Goal: Task Accomplishment & Management: Use online tool/utility

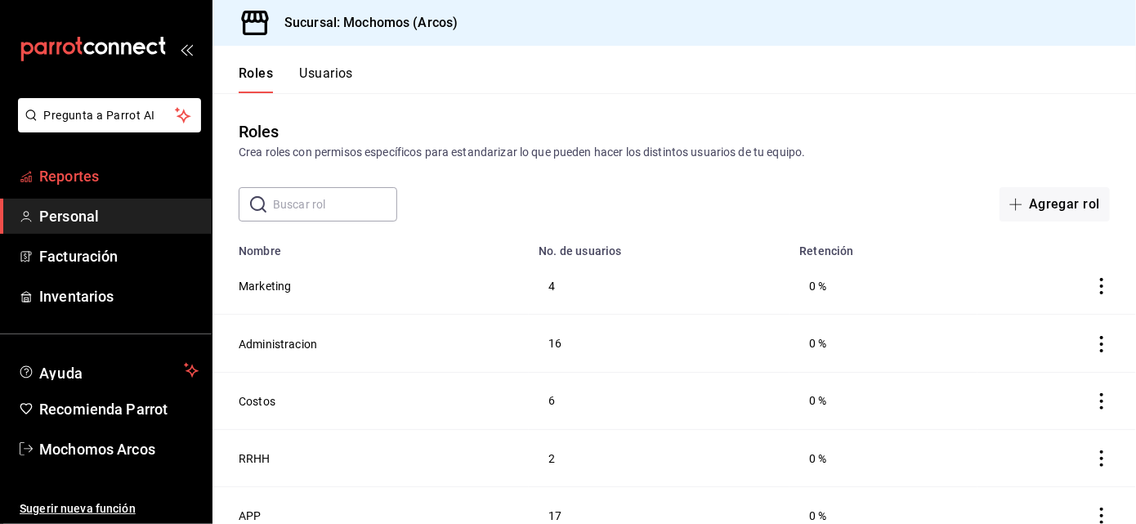
click at [39, 169] on span "Reportes" at bounding box center [118, 176] width 159 height 22
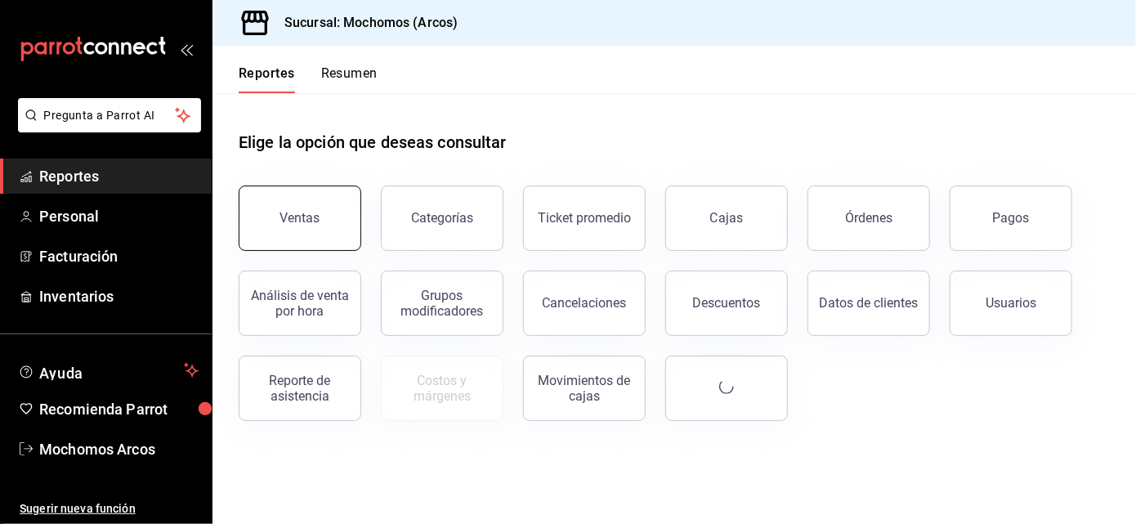
click at [317, 230] on button "Ventas" at bounding box center [300, 217] width 123 height 65
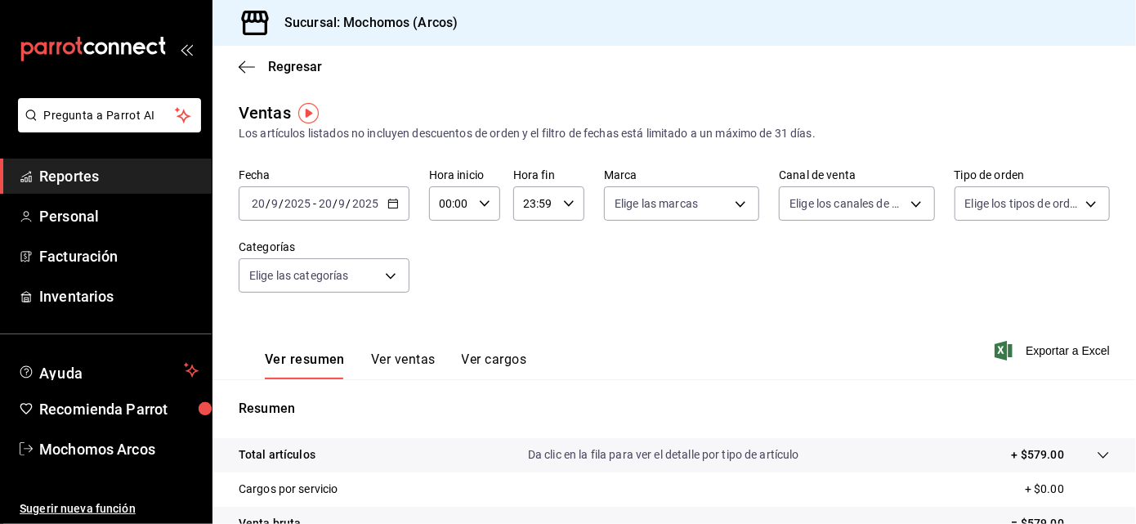
click at [396, 206] on \(Stroke\) "button" at bounding box center [393, 203] width 10 height 9
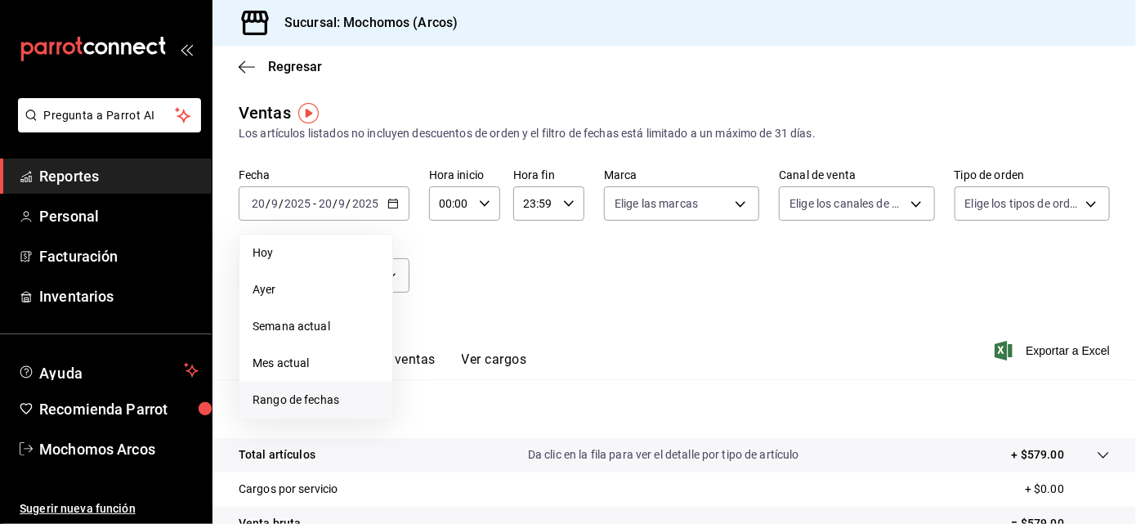
click at [275, 395] on span "Rango de fechas" at bounding box center [316, 399] width 127 height 17
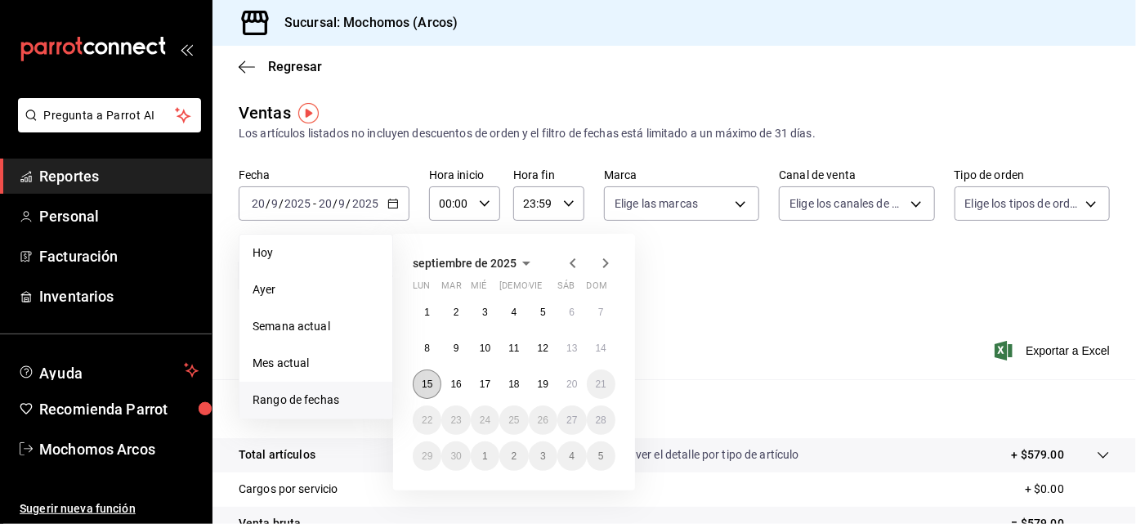
click at [427, 388] on abbr "15" at bounding box center [427, 383] width 11 height 11
click at [564, 386] on button "20" at bounding box center [571, 383] width 29 height 29
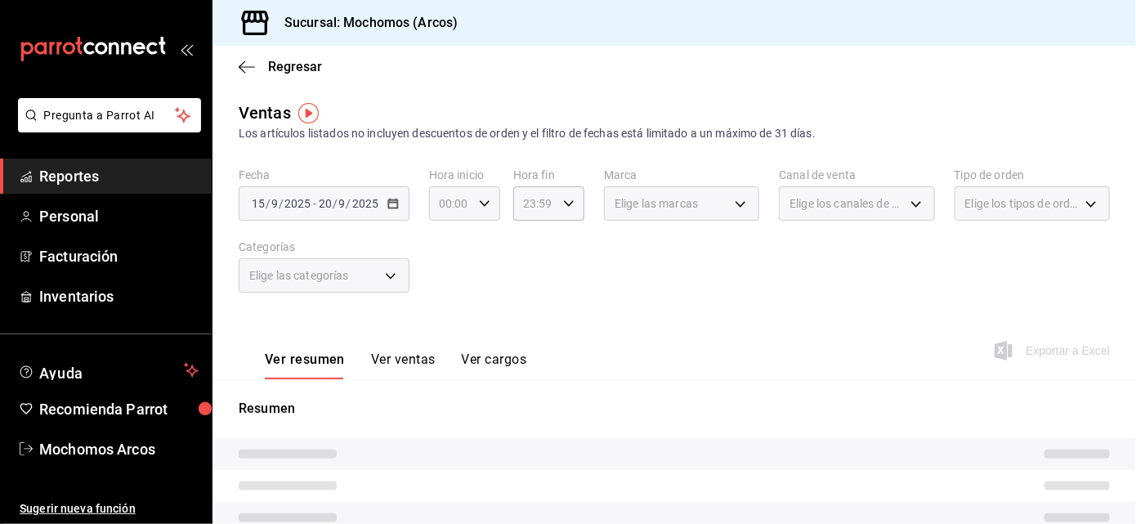
click at [480, 199] on icon "button" at bounding box center [484, 203] width 11 height 11
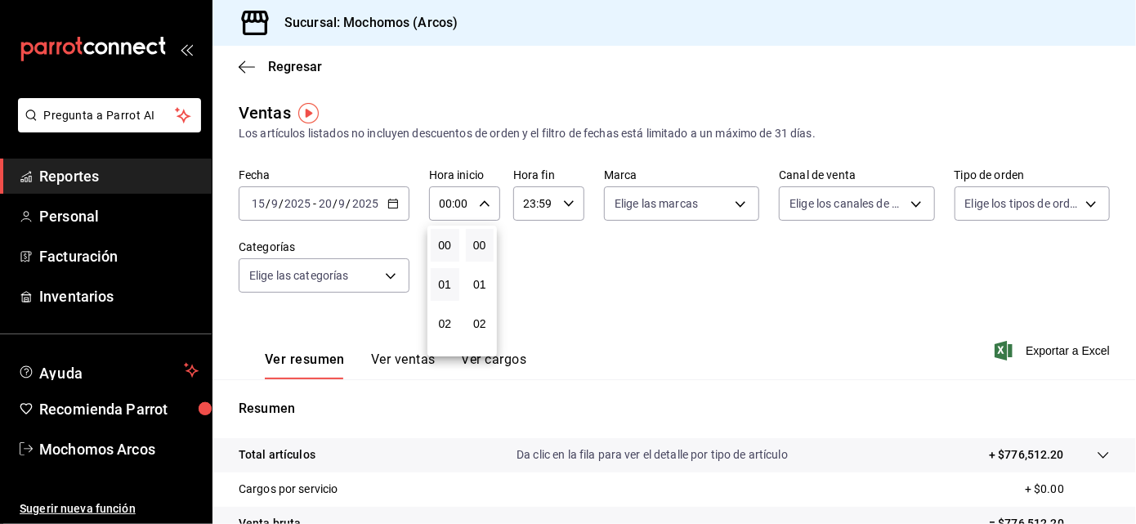
click at [448, 271] on button "01" at bounding box center [445, 284] width 29 height 33
click at [440, 275] on span "05" at bounding box center [444, 281] width 9 height 13
type input "05:00"
click at [563, 203] on div at bounding box center [568, 262] width 1136 height 524
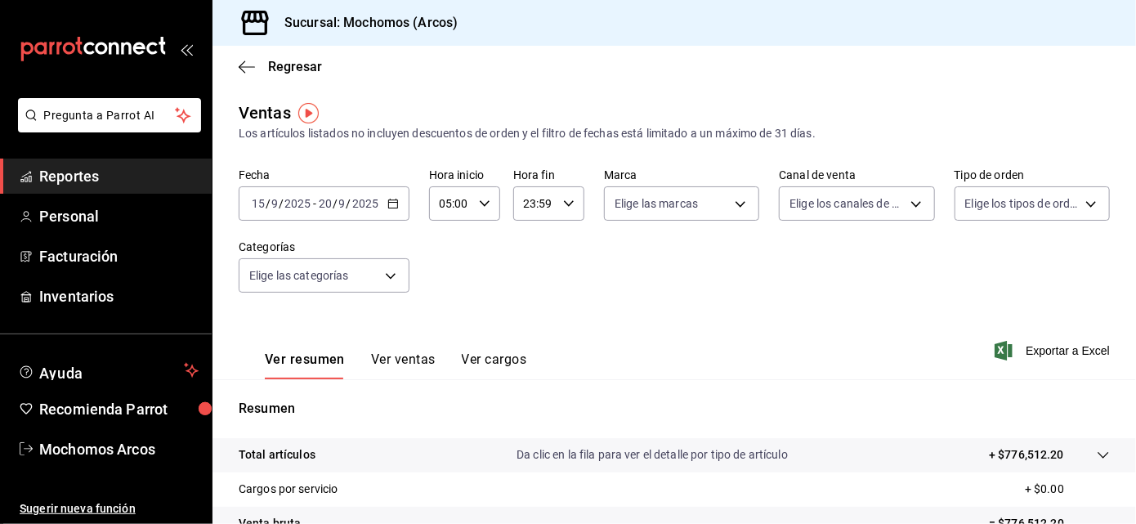
click at [563, 203] on icon "button" at bounding box center [568, 203] width 11 height 11
click at [523, 265] on span "21" at bounding box center [527, 271] width 9 height 13
type input "21:59"
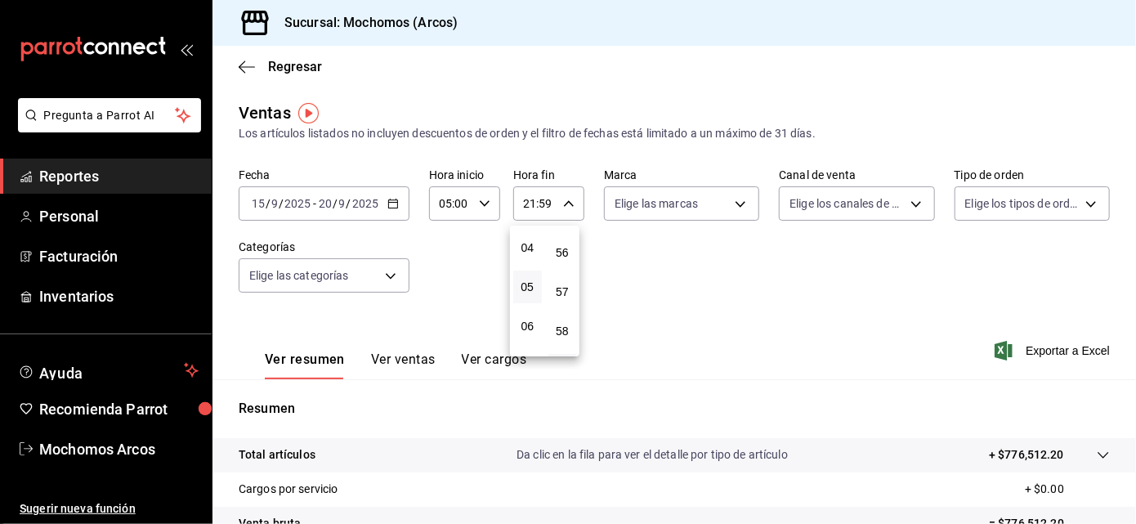
click at [524, 275] on button "05" at bounding box center [527, 286] width 29 height 33
type input "05:59"
click at [564, 285] on span "57" at bounding box center [562, 291] width 9 height 13
click at [558, 239] on span "00" at bounding box center [562, 245] width 9 height 13
type input "05:00"
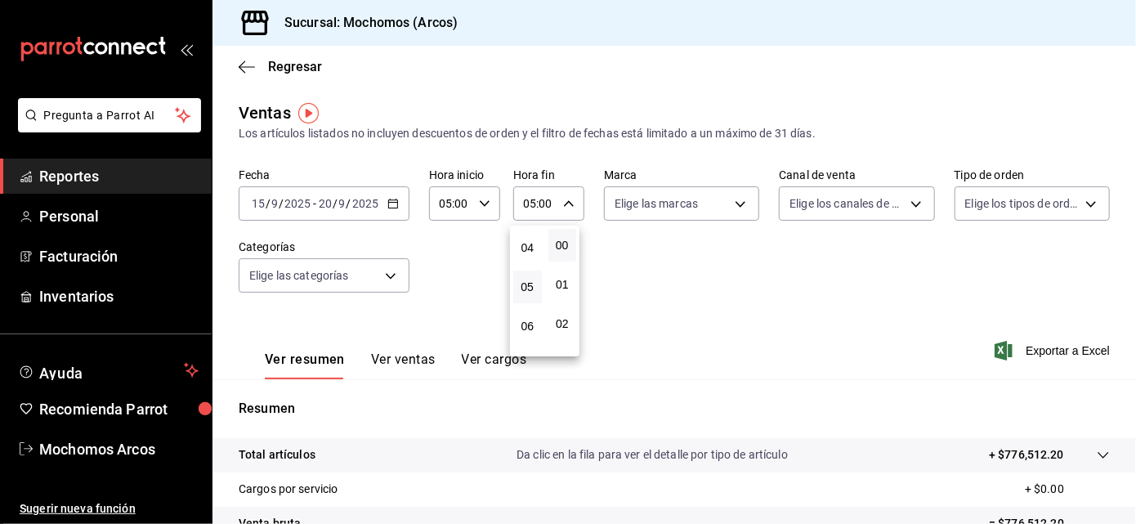
click at [731, 201] on div at bounding box center [568, 262] width 1136 height 524
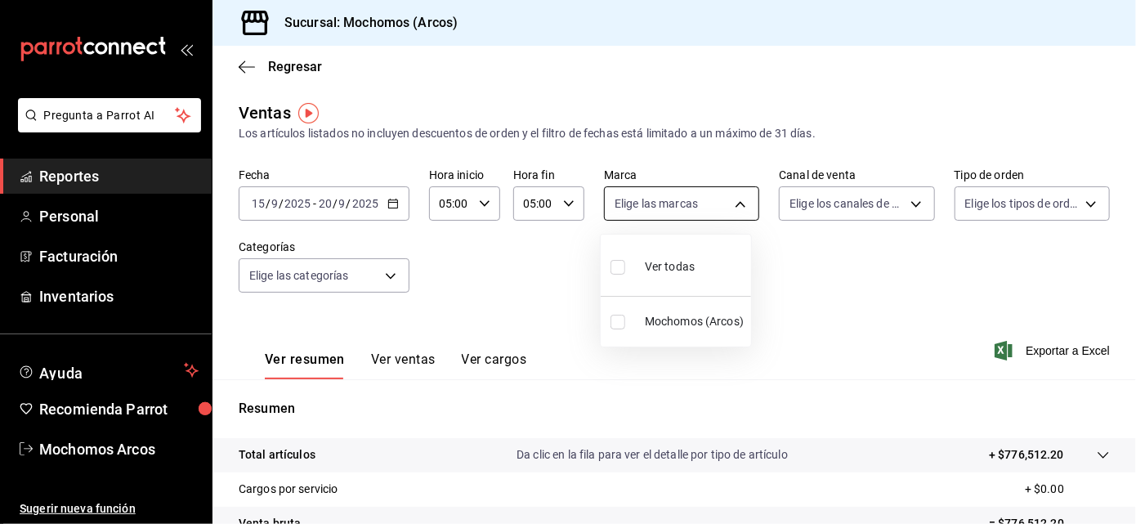
click at [731, 202] on body "Pregunta a Parrot AI Reportes Personal Facturación Inventarios Ayuda Recomienda…" at bounding box center [568, 262] width 1136 height 524
click at [664, 261] on span "Ver todas" at bounding box center [670, 266] width 50 height 17
type input "dd36a3dd-8c35-4563-bc3a-0ae6137ce787"
checkbox input "true"
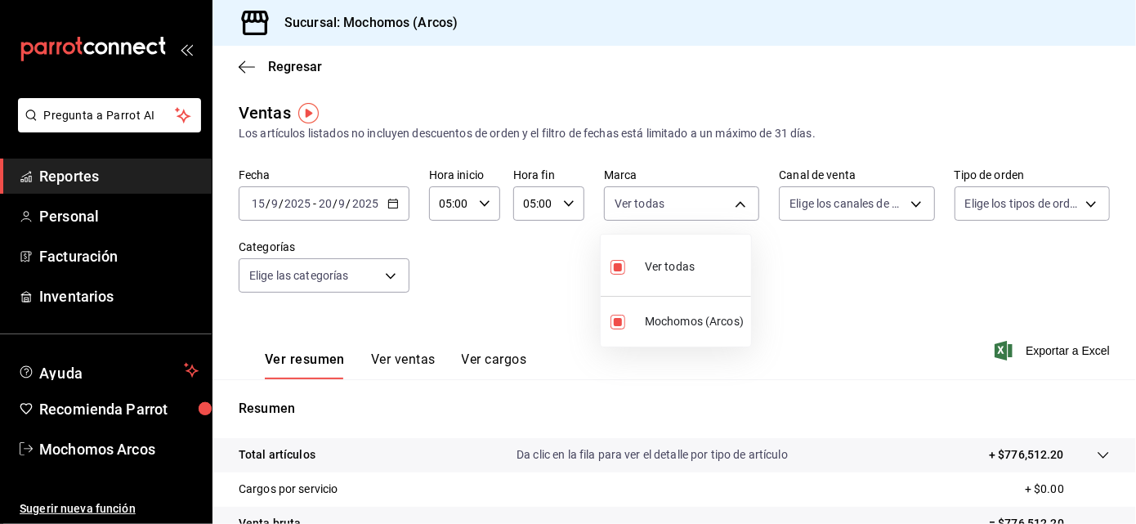
click at [905, 199] on div at bounding box center [568, 262] width 1136 height 524
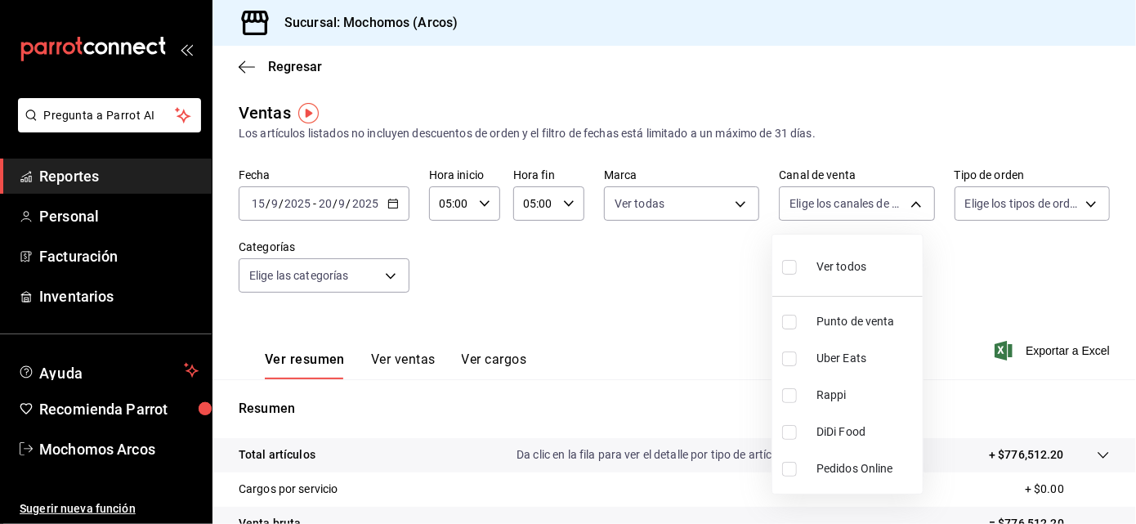
click at [905, 199] on body "Pregunta a Parrot AI Reportes Personal Facturación Inventarios Ayuda Recomienda…" at bounding box center [568, 262] width 1136 height 524
click at [825, 259] on span "Ver todos" at bounding box center [841, 266] width 50 height 17
type input "PARROT,UBER_EATS,RAPPI,DIDI_FOOD,ONLINE"
checkbox input "true"
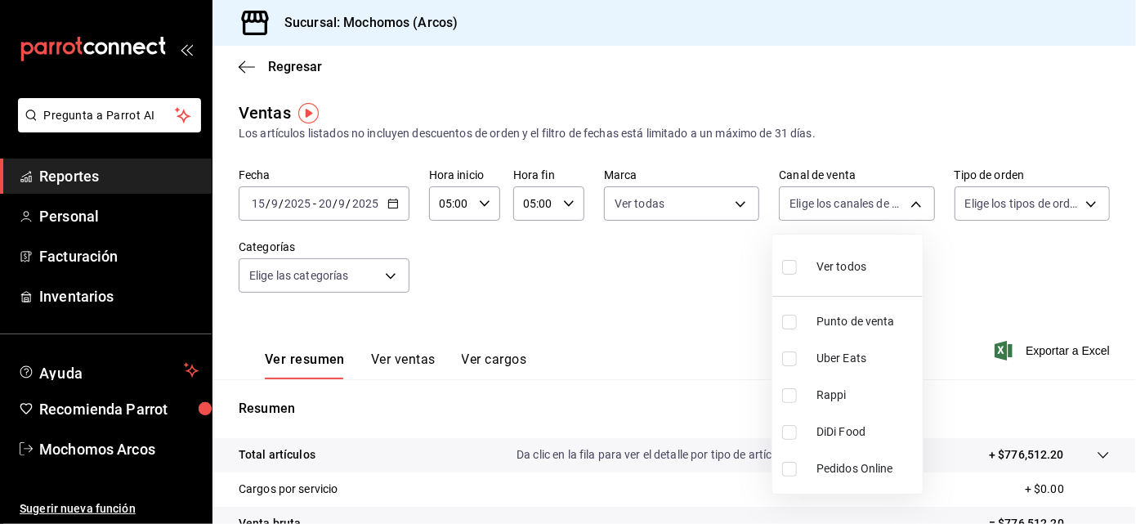
checkbox input "true"
click at [1075, 204] on div at bounding box center [568, 262] width 1136 height 524
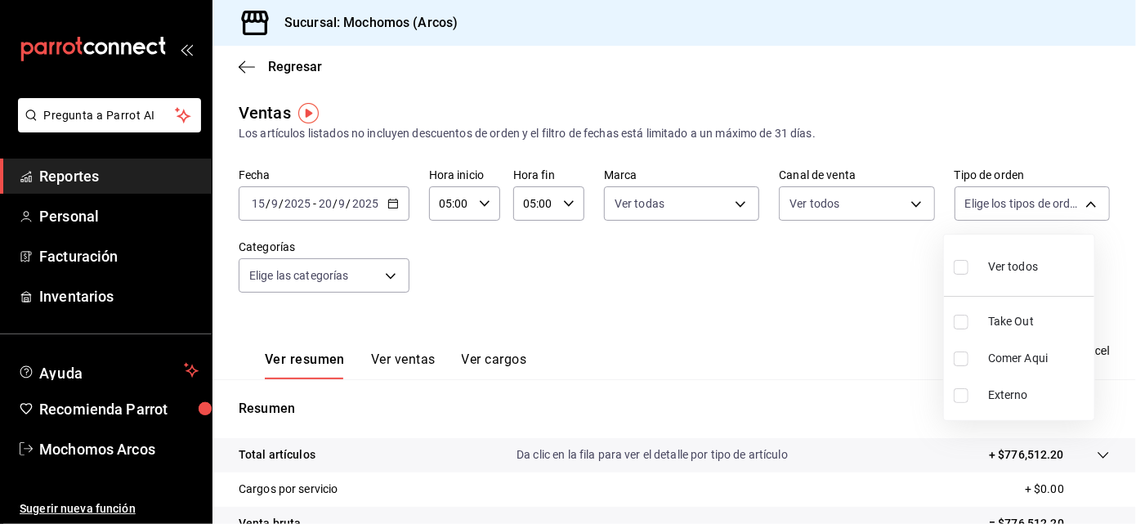
click at [1075, 204] on body "Pregunta a Parrot AI Reportes Personal Facturación Inventarios Ayuda Recomienda…" at bounding box center [568, 262] width 1136 height 524
click at [986, 257] on div "Ver todos" at bounding box center [996, 265] width 84 height 35
type input "c6b8ee8d-4955-4723-bae1-372b147e207b,27be71f3-ce18-4cfa-bd3b-e966efc6a73f,EXTER…"
checkbox input "true"
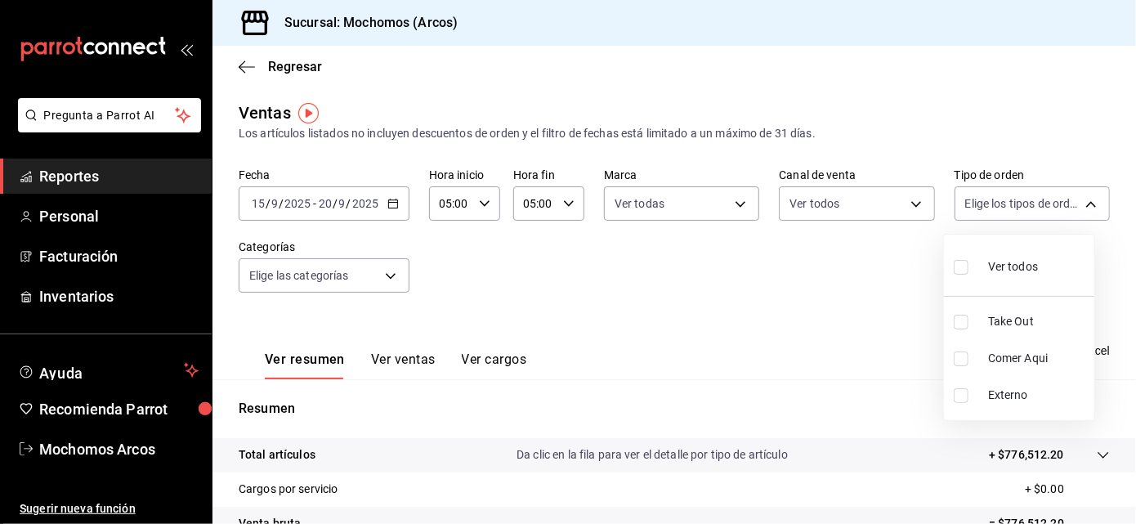
checkbox input "true"
click at [387, 276] on div at bounding box center [568, 262] width 1136 height 524
click at [387, 276] on body "Pregunta a Parrot AI Reportes Personal Facturación Inventarios Ayuda Recomienda…" at bounding box center [568, 262] width 1136 height 524
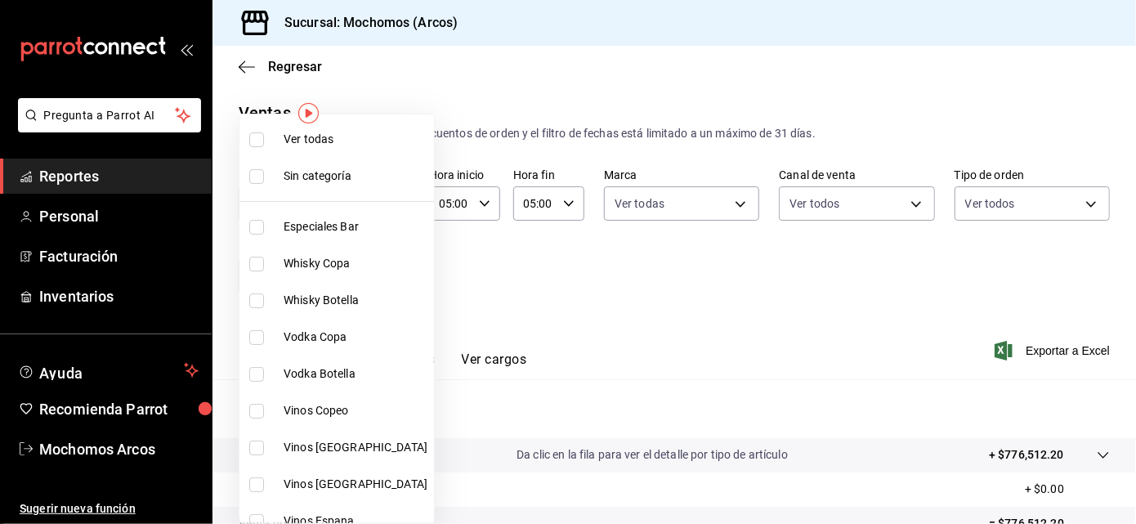
click at [344, 129] on li "Ver todas" at bounding box center [336, 139] width 194 height 37
type input "7597c5c0-c189-439a-a9b1-46cc8ee7ac78,78dcea9d-0226-4a72-8dbe-4ec0b47d6941,3e6ec…"
checkbox input "true"
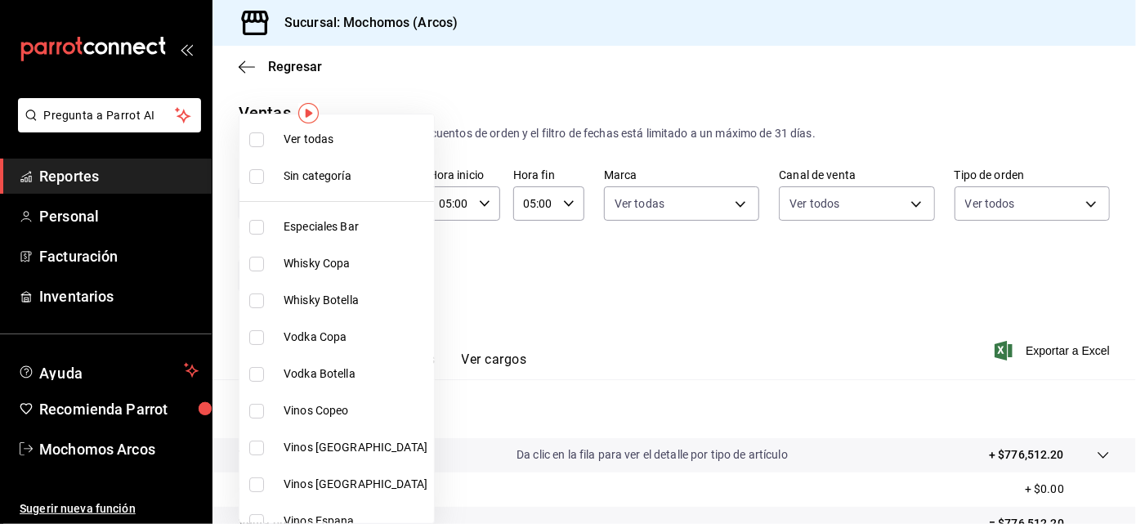
checkbox input "true"
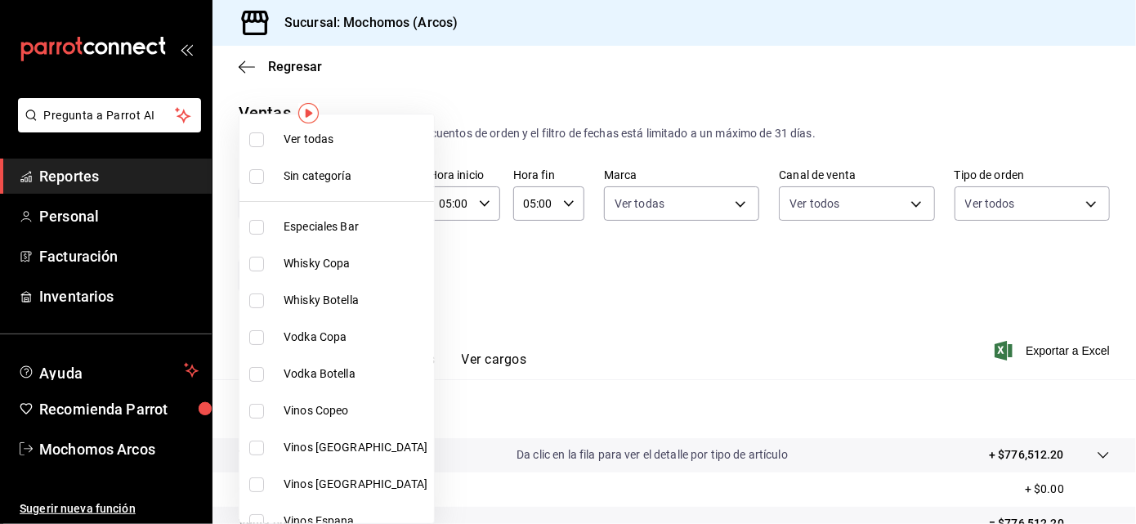
checkbox input "true"
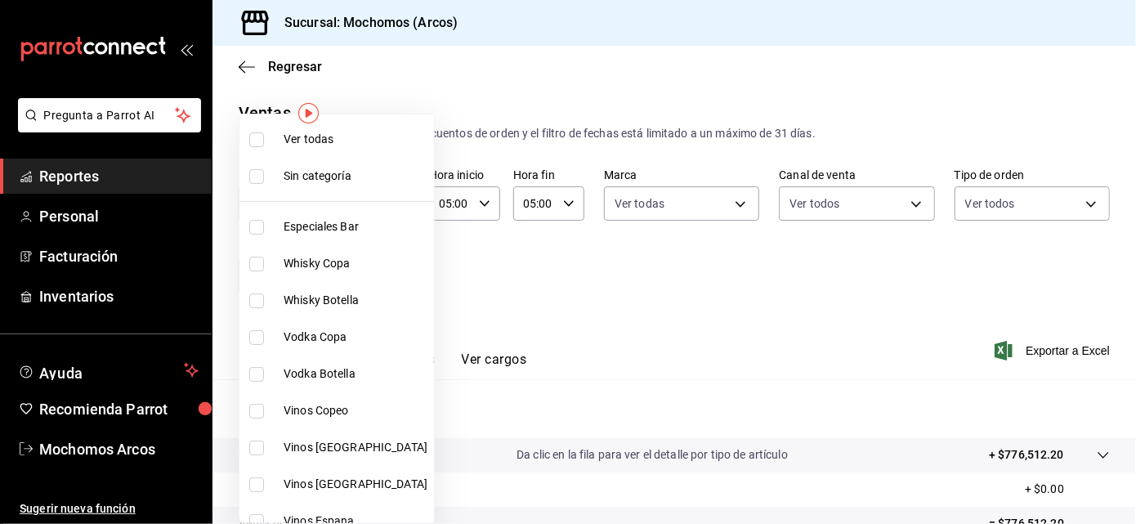
checkbox input "true"
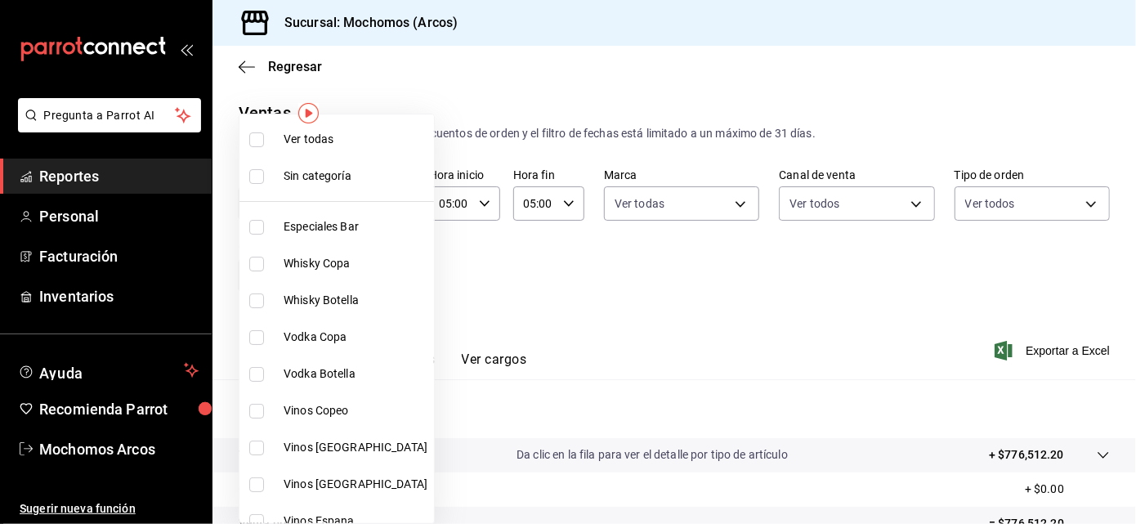
checkbox input "true"
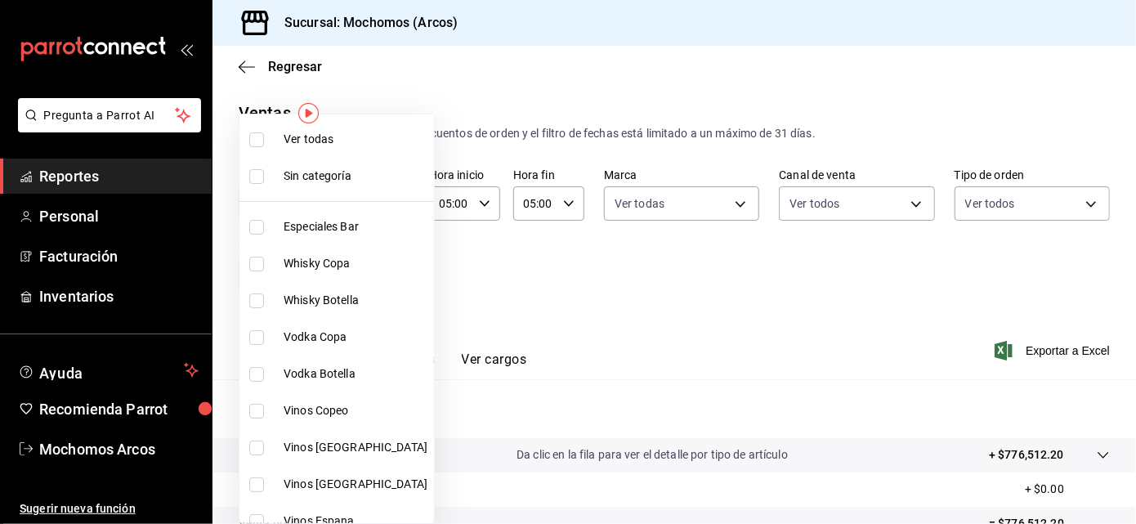
checkbox input "true"
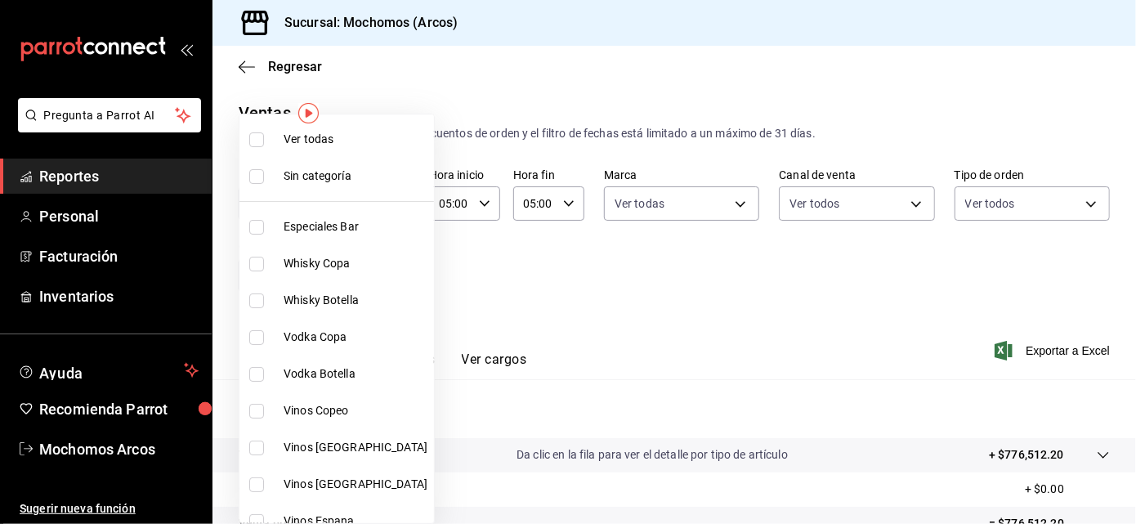
checkbox input "true"
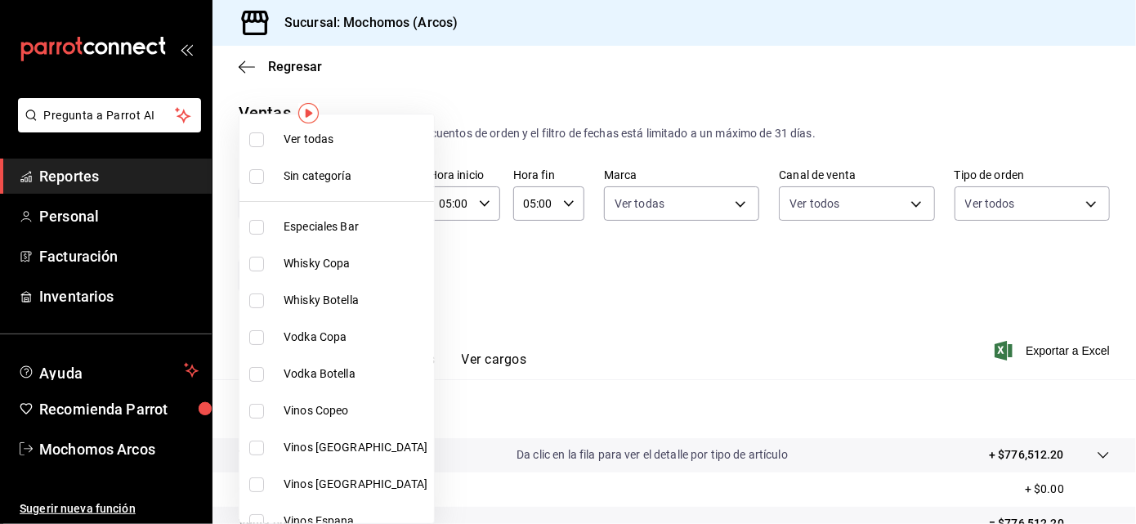
checkbox input "true"
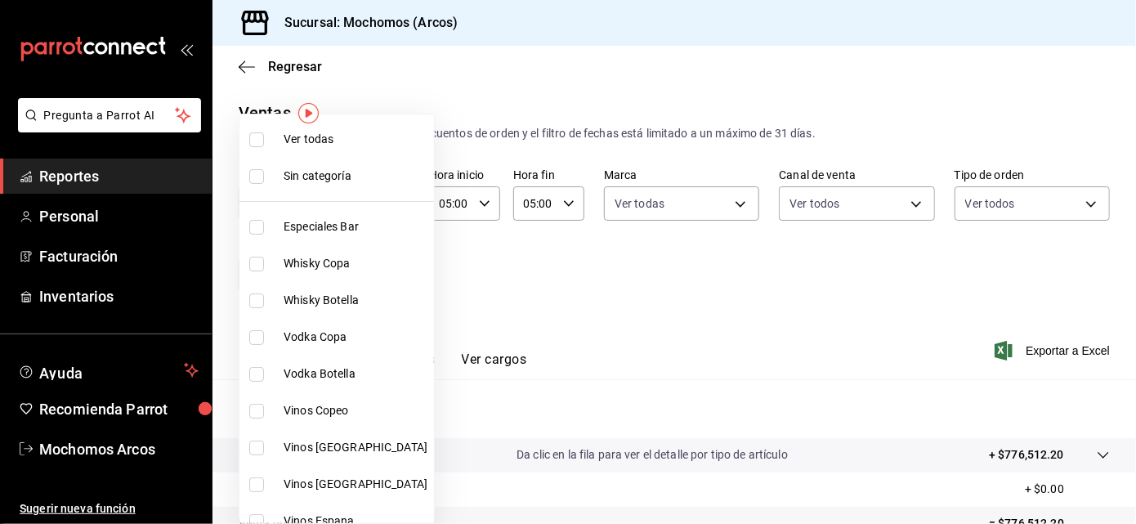
checkbox input "true"
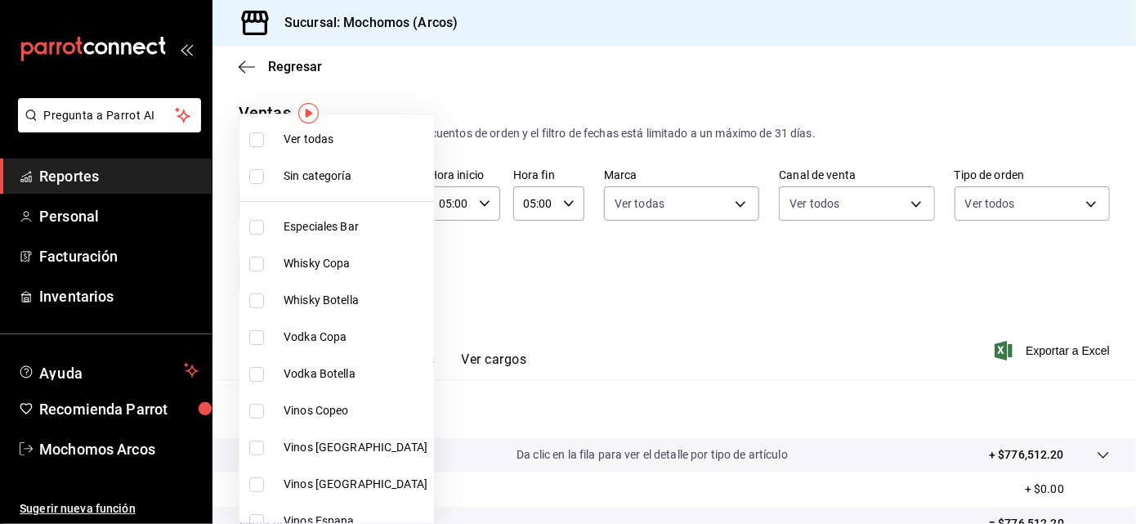
checkbox input "true"
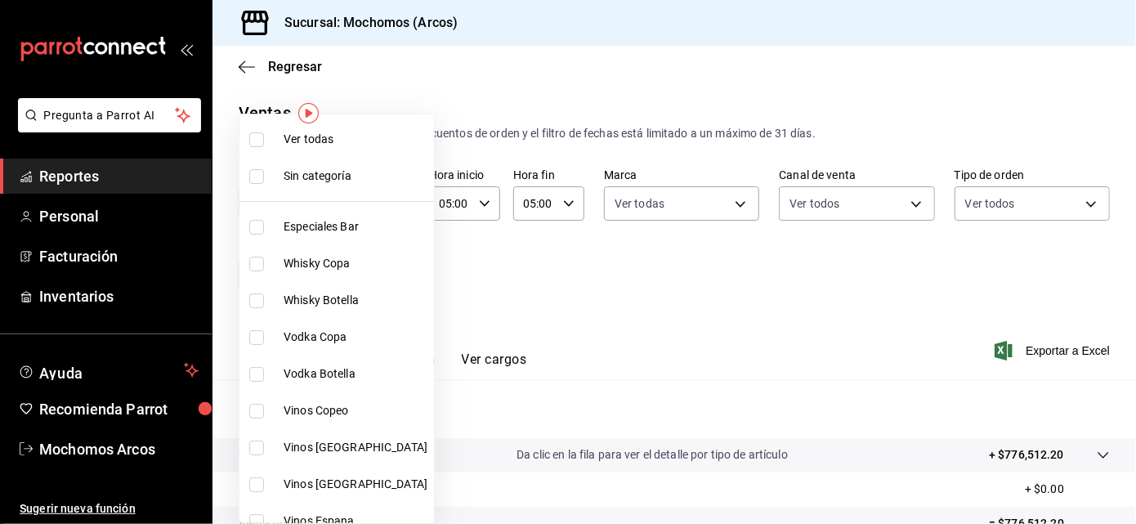
checkbox input "true"
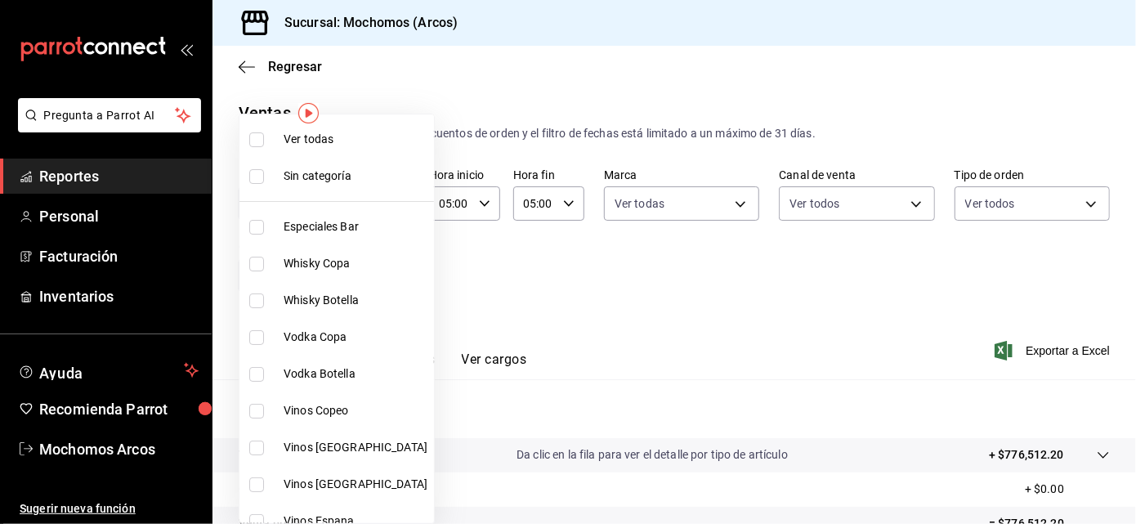
checkbox input "true"
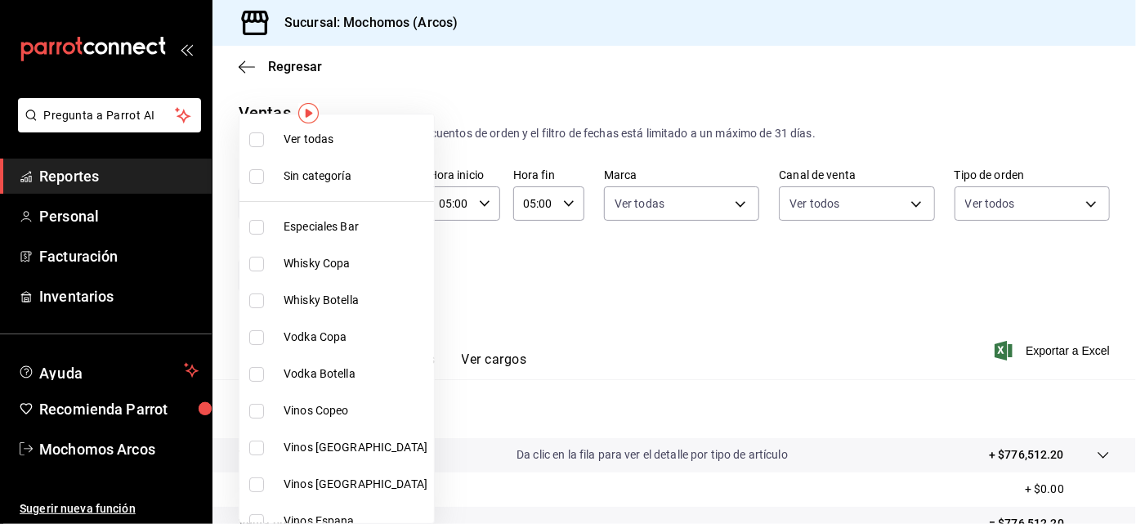
checkbox input "true"
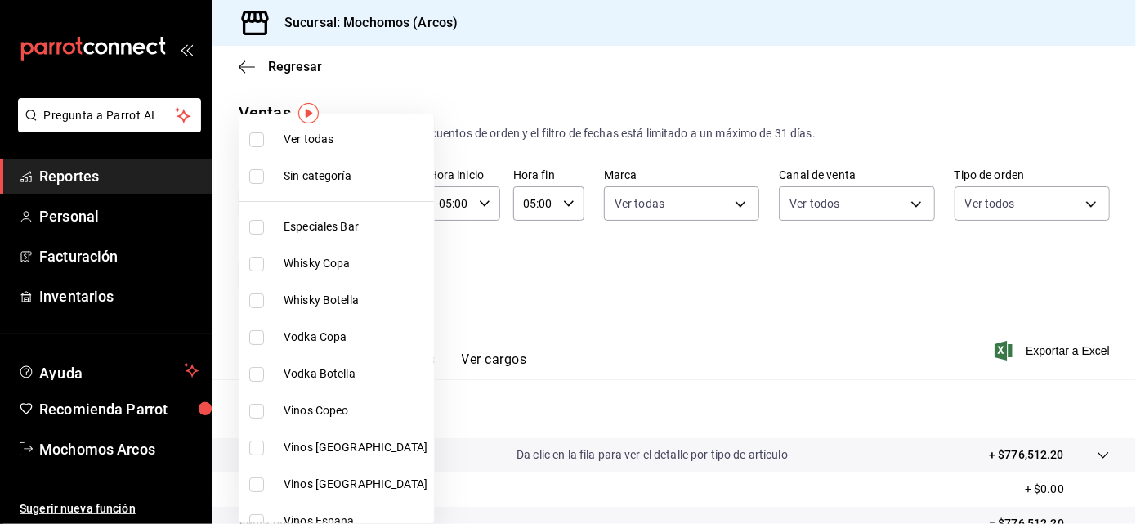
checkbox input "true"
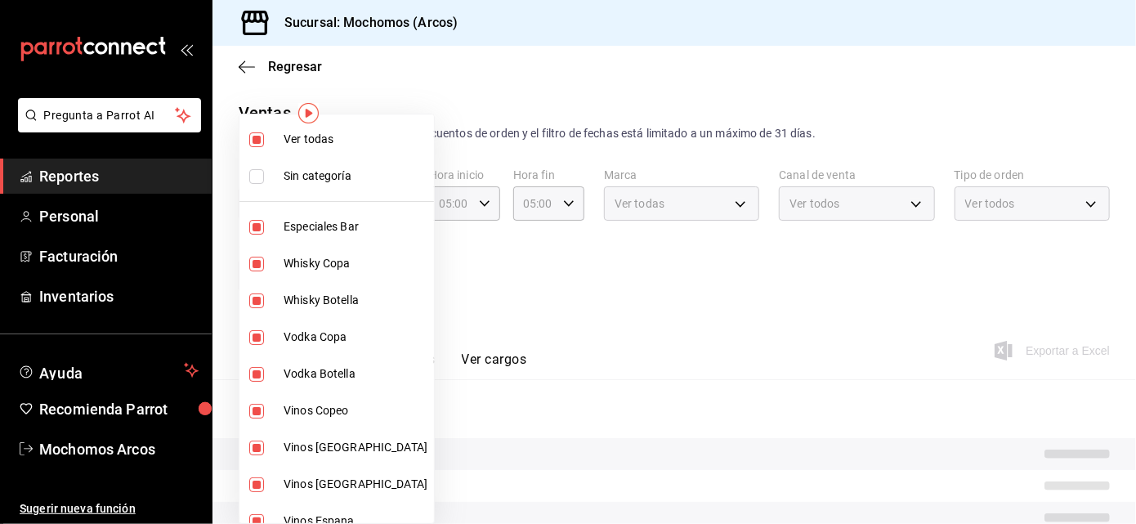
click at [652, 312] on div at bounding box center [568, 262] width 1136 height 524
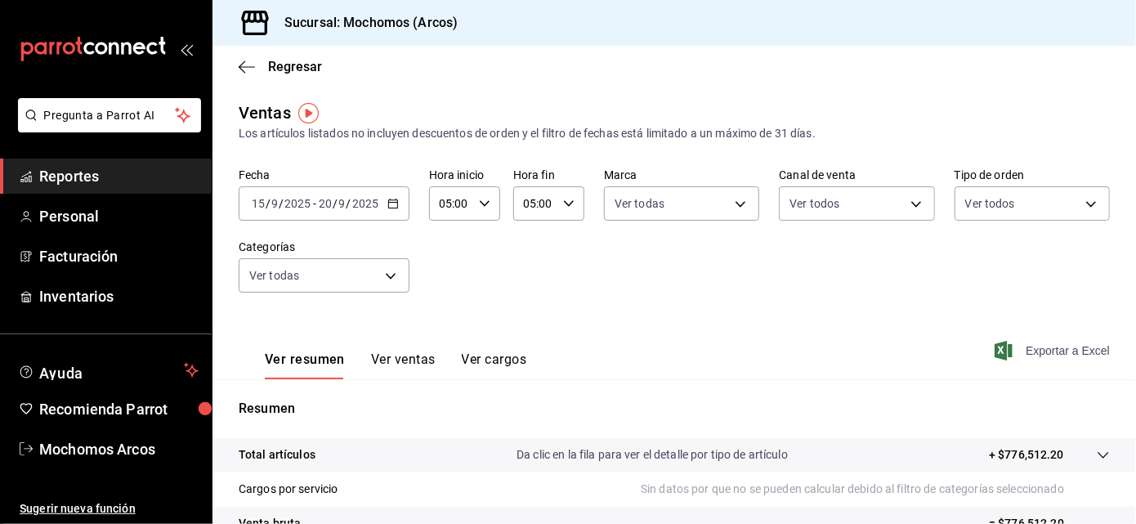
click at [1002, 346] on span "Exportar a Excel" at bounding box center [1054, 351] width 112 height 20
